Goal: Information Seeking & Learning: Find specific fact

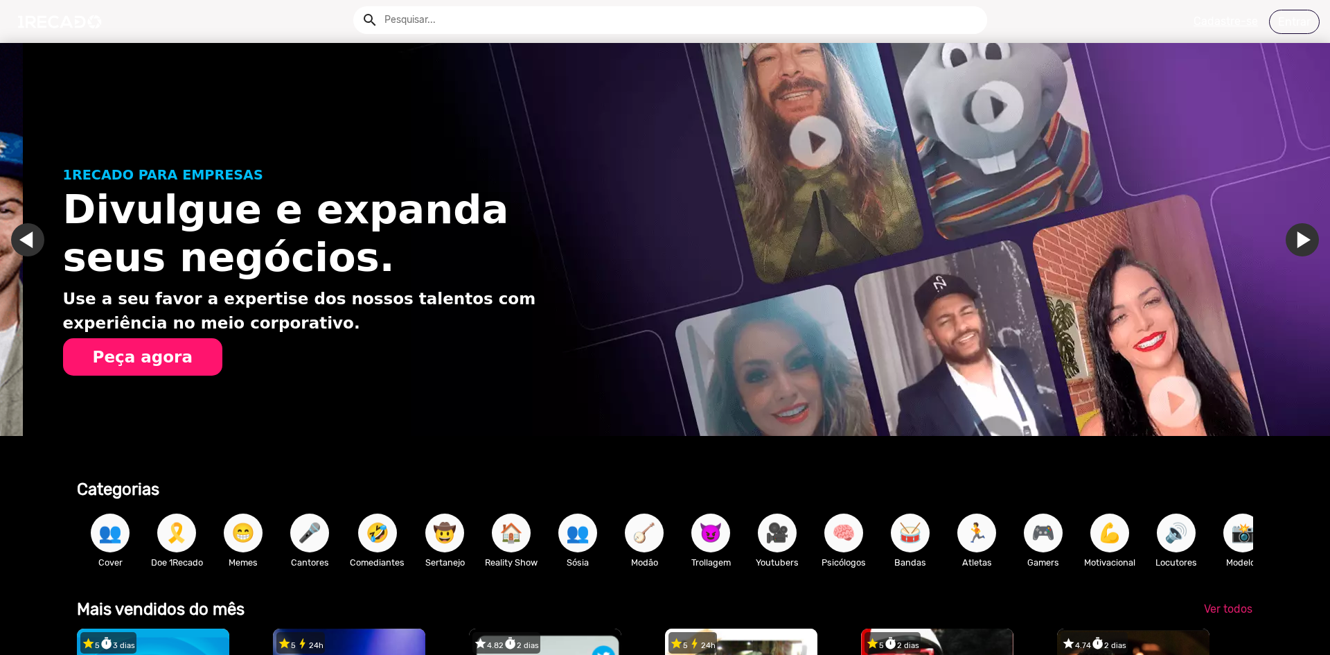
scroll to position [0, 1320]
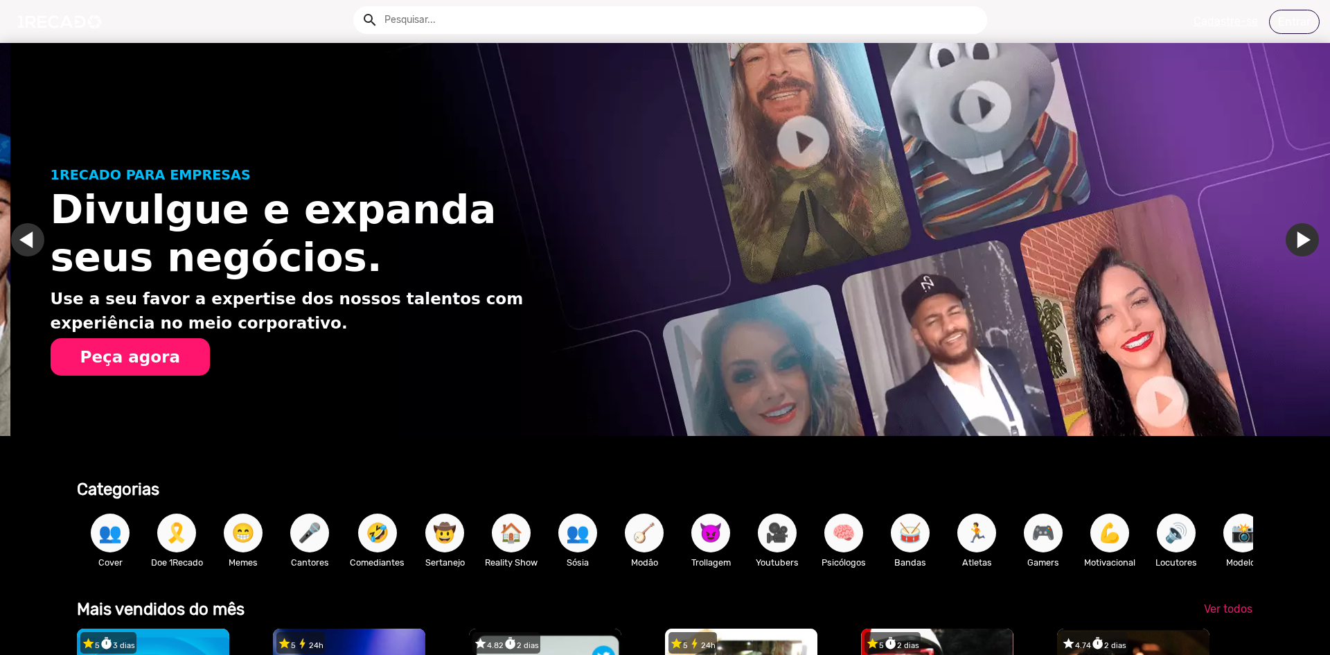
click at [24, 239] on link "Ir para o slide anterior" at bounding box center [37, 239] width 33 height 33
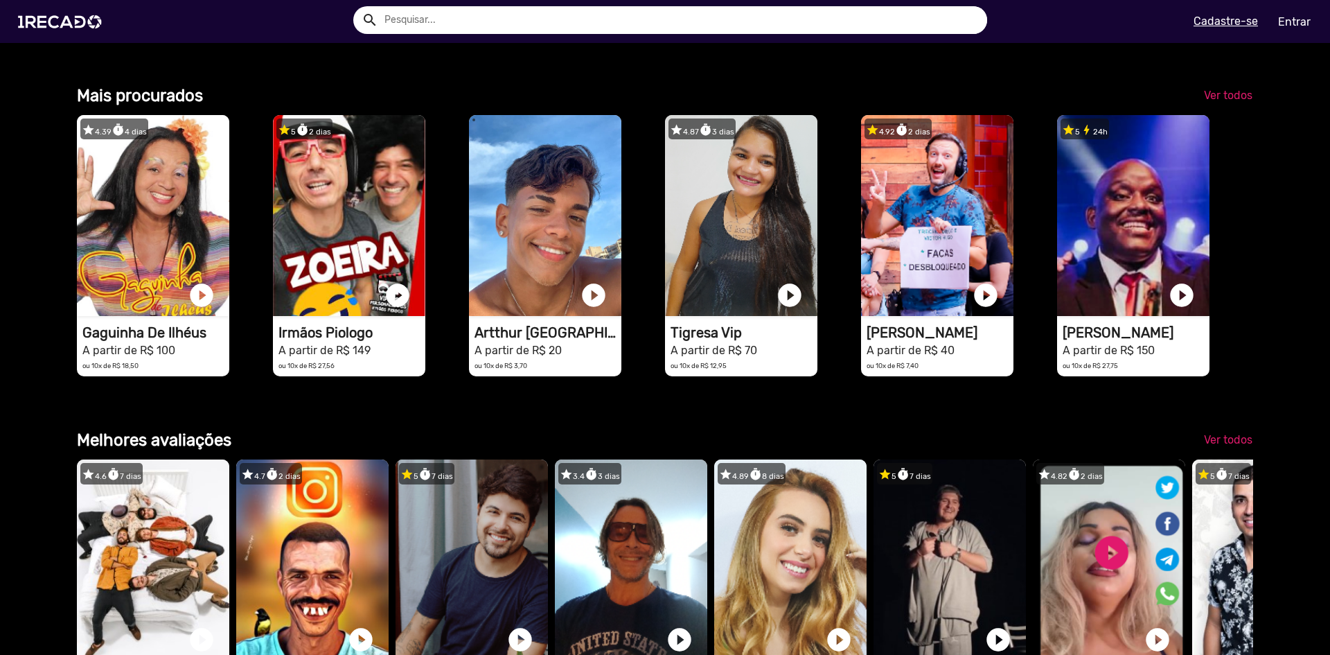
scroll to position [1940, 0]
click at [527, 34] on div "search help_outline search menu" at bounding box center [337, 21] width 655 height 59
click at [515, 19] on input "text" at bounding box center [680, 20] width 613 height 28
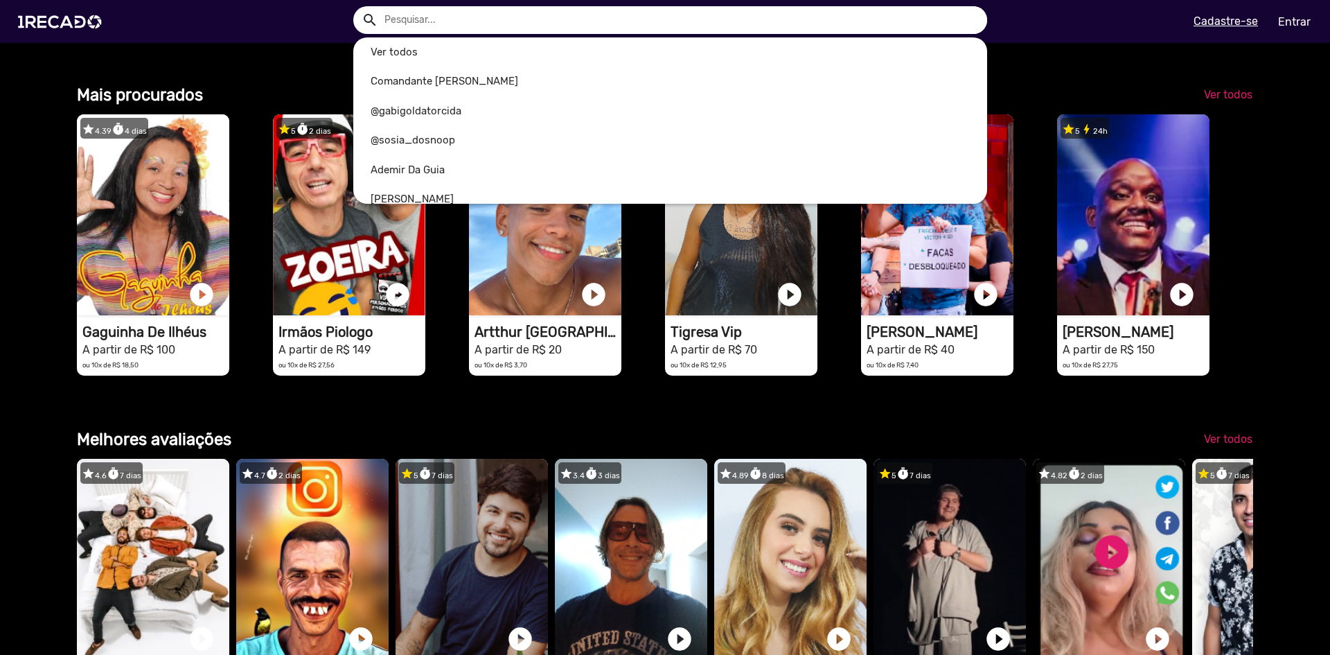
click at [515, 19] on input "text" at bounding box center [680, 20] width 613 height 28
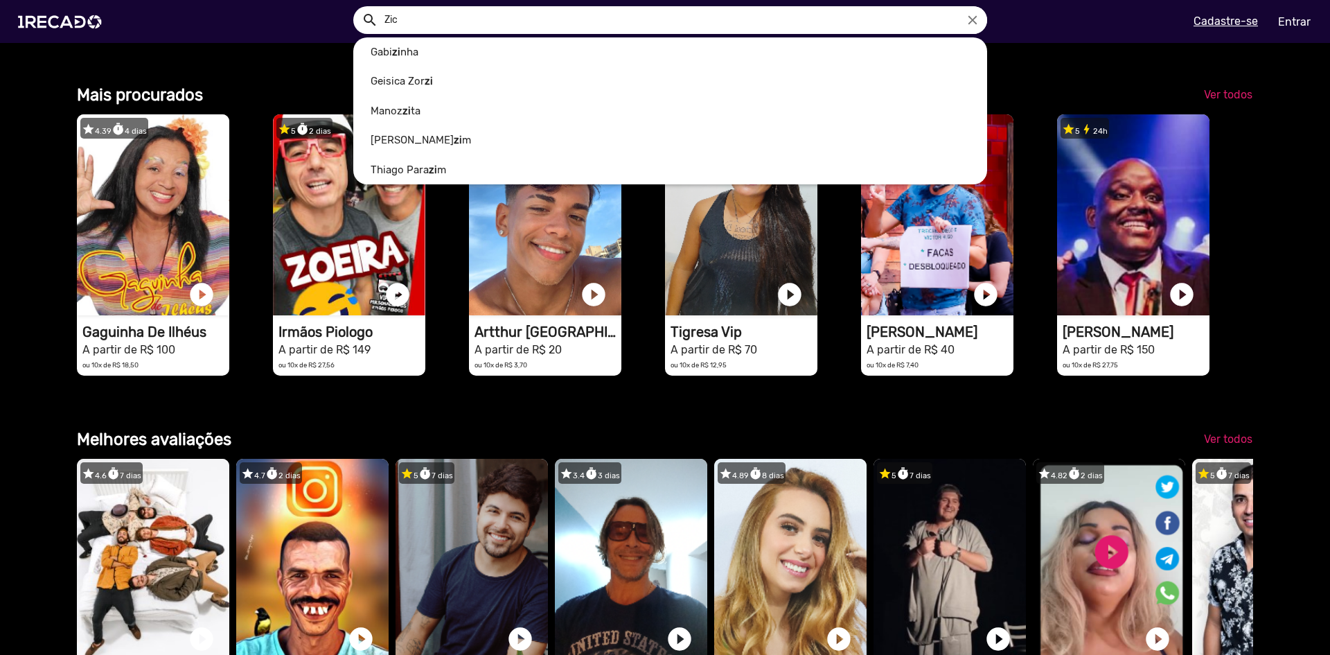
scroll to position [0, 0]
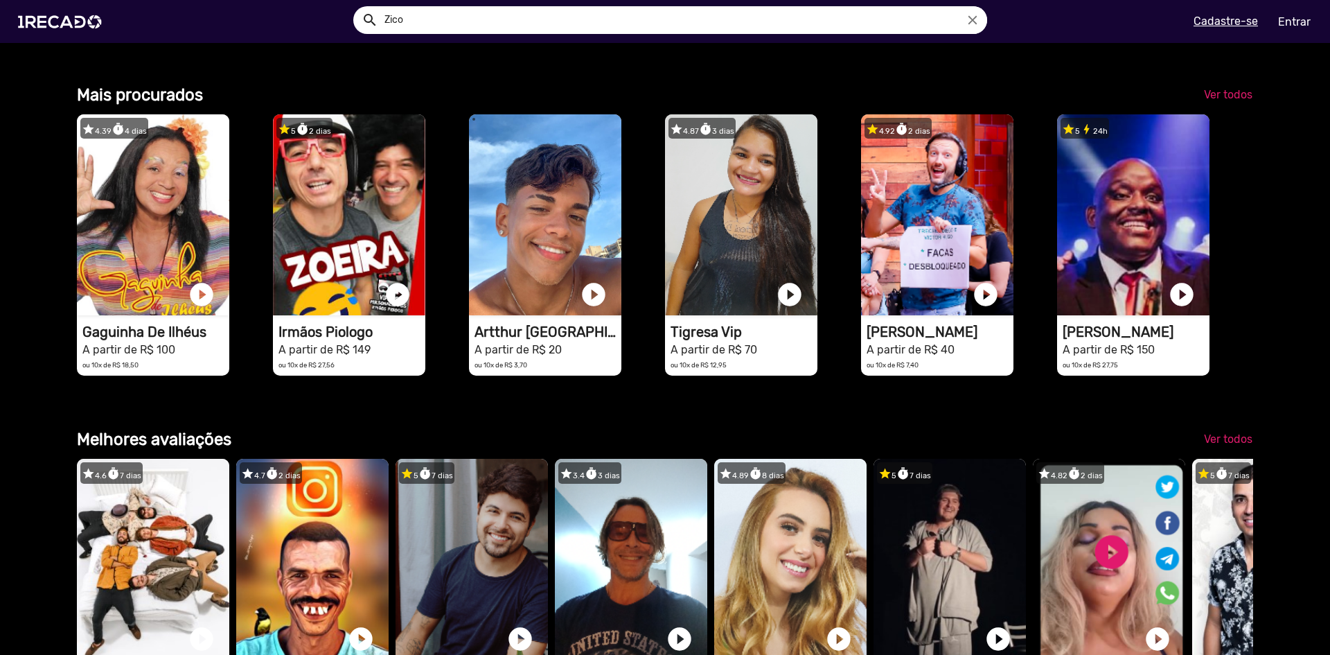
type input "Zico"
click at [357, 7] on button "search" at bounding box center [369, 19] width 24 height 24
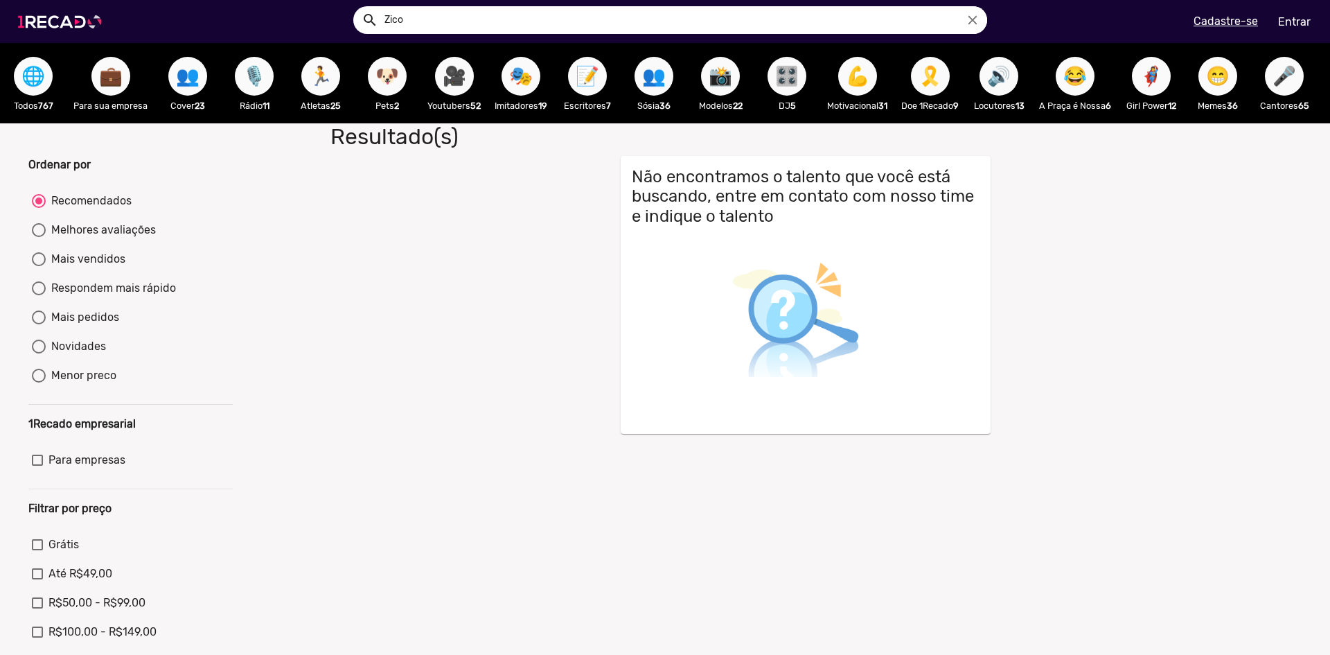
drag, startPoint x: 450, startPoint y: 26, endPoint x: 31, endPoint y: 1, distance: 419.2
click at [31, 1] on span "search Zico close" at bounding box center [62, 21] width 105 height 59
